Goal: Task Accomplishment & Management: Manage account settings

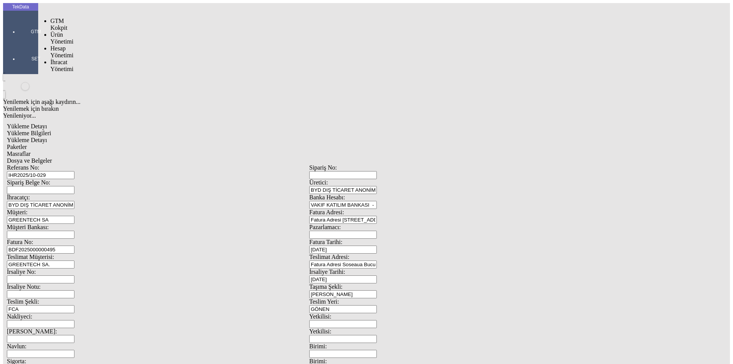
click at [24, 42] on div at bounding box center [35, 42] width 35 height 0
drag, startPoint x: 68, startPoint y: 45, endPoint x: 93, endPoint y: 44, distance: 25.2
click at [70, 59] on span "İhracat Yönetimi" at bounding box center [61, 65] width 23 height 13
click at [117, 72] on span "Yüklemeler" at bounding box center [131, 75] width 29 height 6
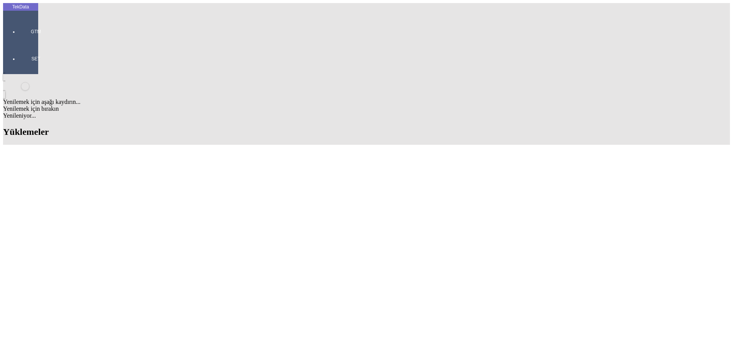
scroll to position [458, 0]
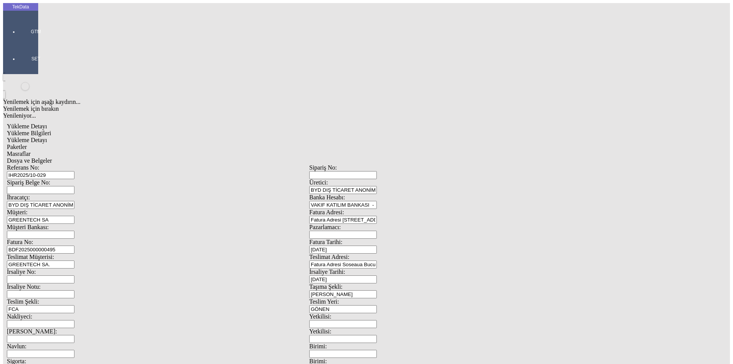
click at [74, 171] on input "IHR2025/10-029" at bounding box center [41, 175] width 68 height 8
type input "IHR2025/10-030"
click at [174, 253] on div "Teslimat Müşterisi: GREENTECH SA." at bounding box center [158, 260] width 302 height 15
click at [74, 245] on input "BDF2025000000495" at bounding box center [41, 249] width 68 height 8
type input "BDF2025000000496"
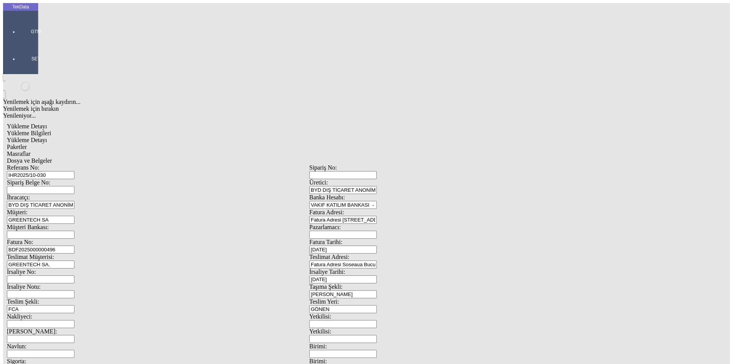
scroll to position [66, 0]
click at [119, 137] on div "Yükleme Detayı" at bounding box center [309, 140] width 605 height 7
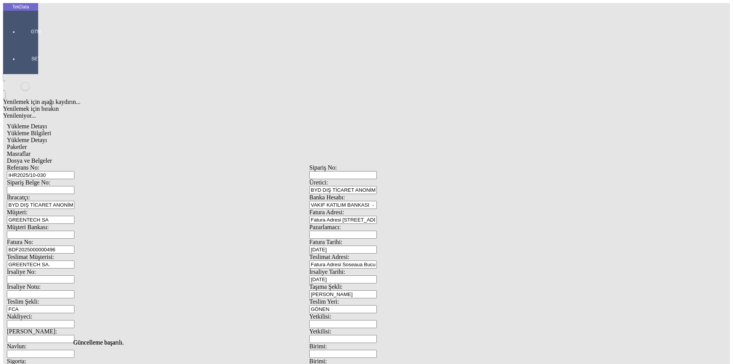
click at [186, 144] on div "Paketler" at bounding box center [309, 147] width 605 height 7
click at [31, 150] on span "Masraflar" at bounding box center [19, 153] width 24 height 6
click at [52, 157] on span "Dosya ve Belgeler" at bounding box center [29, 160] width 45 height 6
click at [270, 157] on div "Dosya ve Belgeler" at bounding box center [309, 160] width 605 height 7
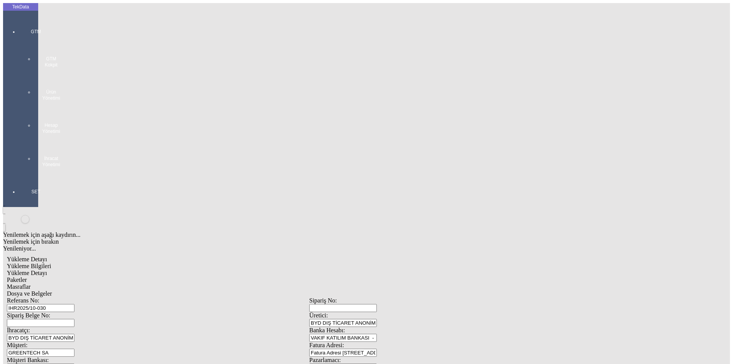
click at [21, 23] on div "GTM GTM Kokpit Ürün Yönetimi Hesap Yönetimi İhracat Yönetimi" at bounding box center [35, 95] width 35 height 160
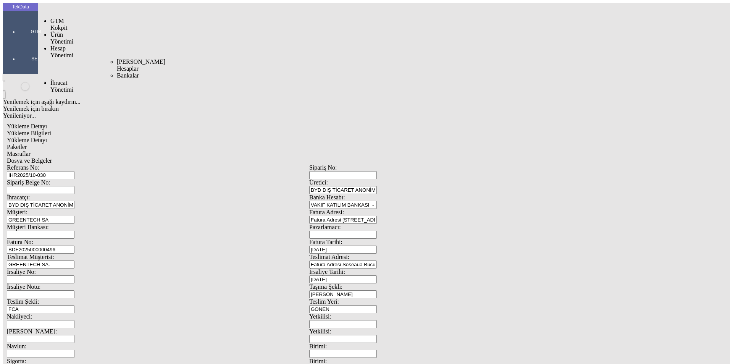
drag, startPoint x: 57, startPoint y: 43, endPoint x: 68, endPoint y: 44, distance: 11.1
click at [58, 79] on span "İhracat Yönetimi" at bounding box center [61, 85] width 23 height 13
click at [117, 93] on span "Yüklemeler" at bounding box center [131, 96] width 29 height 6
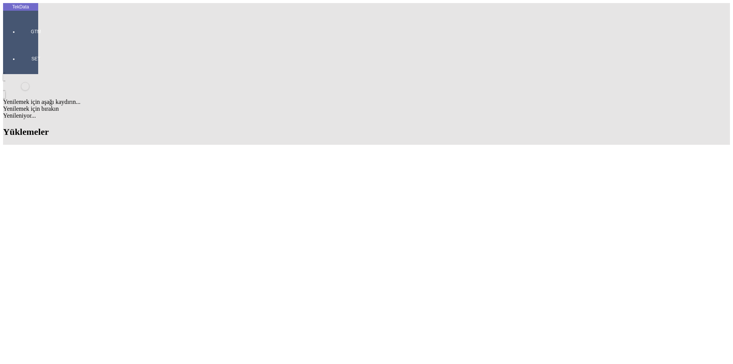
scroll to position [382, 0]
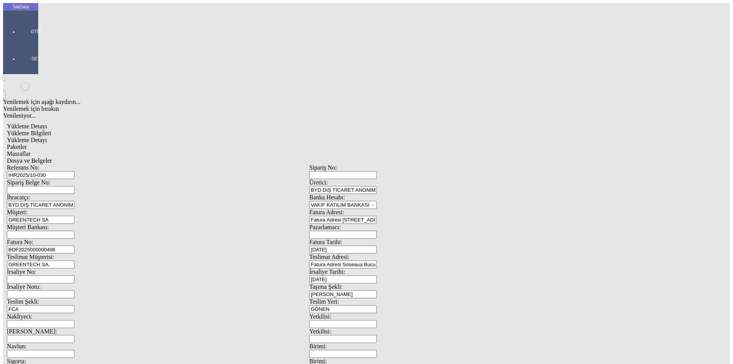
click at [52, 157] on span "Dosya ve Belgeler" at bounding box center [29, 160] width 45 height 6
